Goal: Task Accomplishment & Management: Complete application form

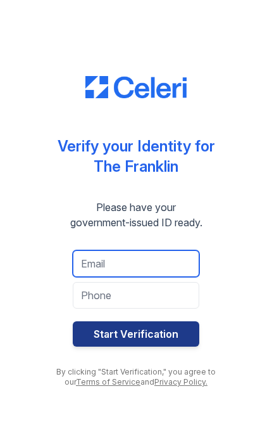
click at [144, 269] on input "email" at bounding box center [136, 263] width 127 height 27
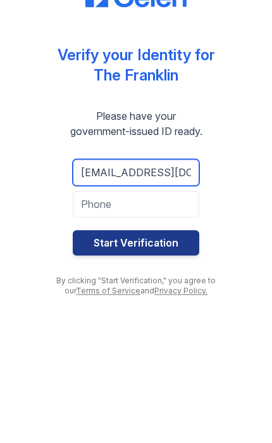
type input "[EMAIL_ADDRESS][DOMAIN_NAME]"
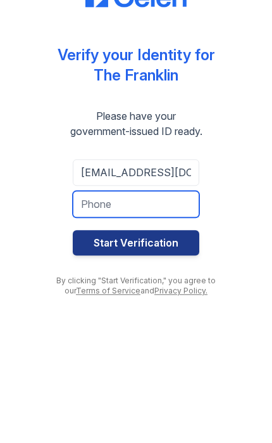
click at [169, 282] on input "tel" at bounding box center [136, 295] width 127 height 27
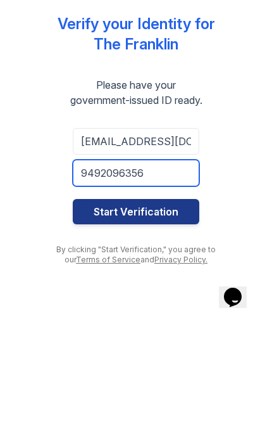
type input "9492096356"
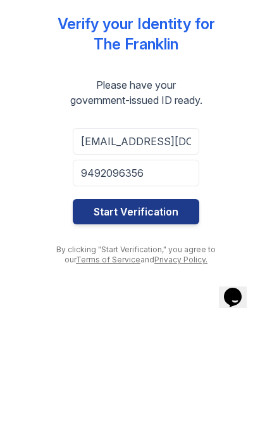
click at [174, 321] on button "Start Verification" at bounding box center [136, 333] width 127 height 25
